Goal: Transaction & Acquisition: Purchase product/service

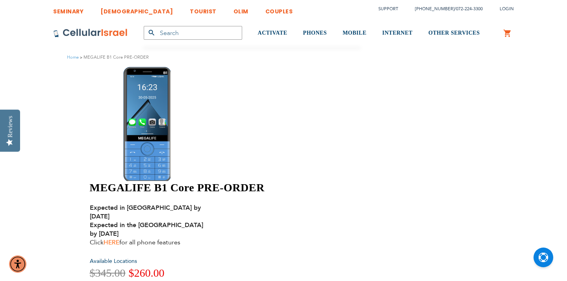
click at [119, 238] on link "HERE" at bounding box center [112, 242] width 16 height 9
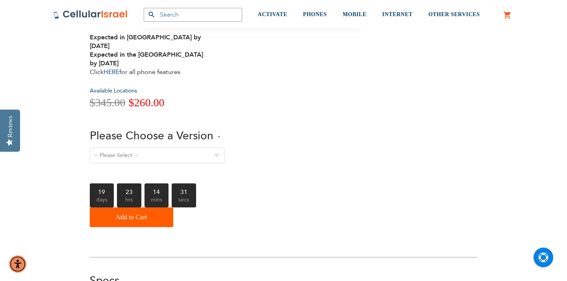
scroll to position [211, 0]
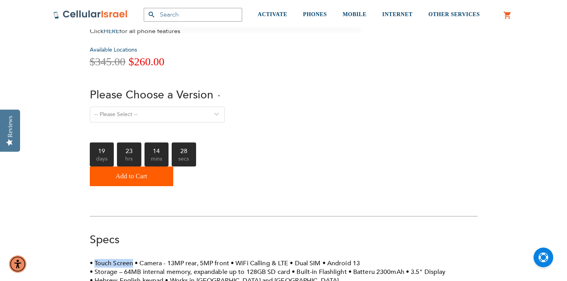
drag, startPoint x: 96, startPoint y: 141, endPoint x: 133, endPoint y: 139, distance: 37.1
click at [133, 259] on ul "Touch Screen Camera - 13MP rear, 5MP front WiFi Calling & LTE Dual SIM Android …" at bounding box center [284, 272] width 388 height 26
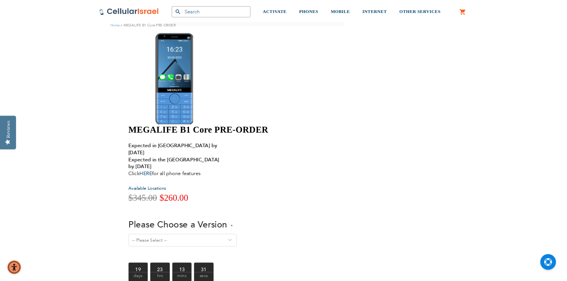
scroll to position [26, 0]
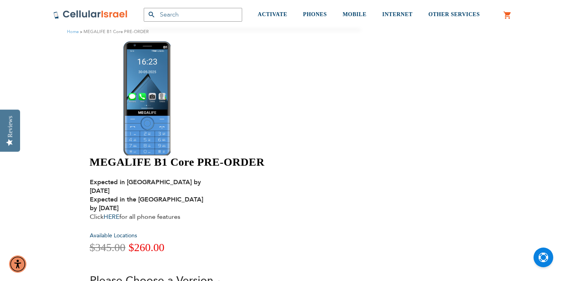
click at [4, 127] on div "Reviews" at bounding box center [10, 130] width 20 height 42
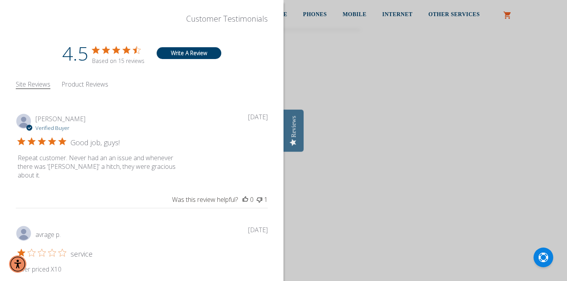
click at [382, 102] on div at bounding box center [283, 140] width 567 height 281
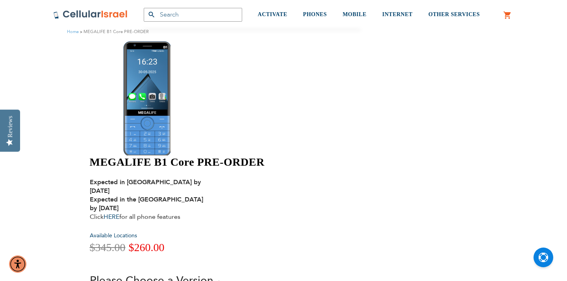
click at [7, 138] on div "Reviews" at bounding box center [10, 130] width 20 height 42
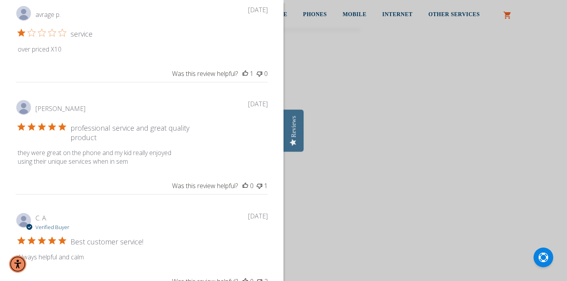
scroll to position [231, 0]
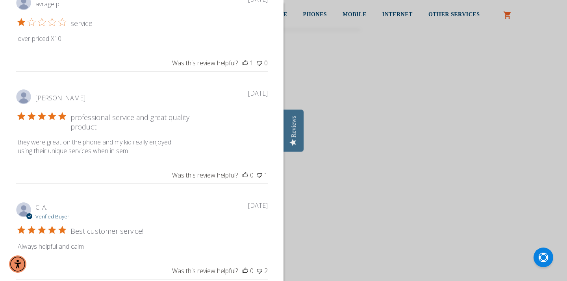
click at [327, 140] on div at bounding box center [283, 140] width 567 height 281
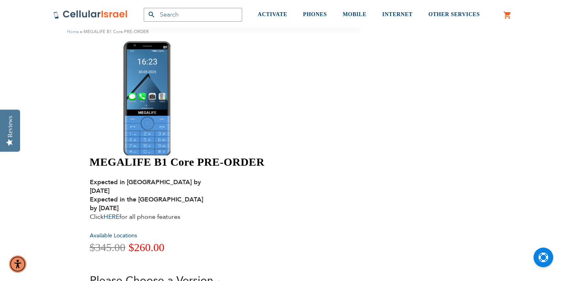
select select "Version 5. Talk, Text, Media and drive - includes all apps mentioned above"
